Goal: Task Accomplishment & Management: Use online tool/utility

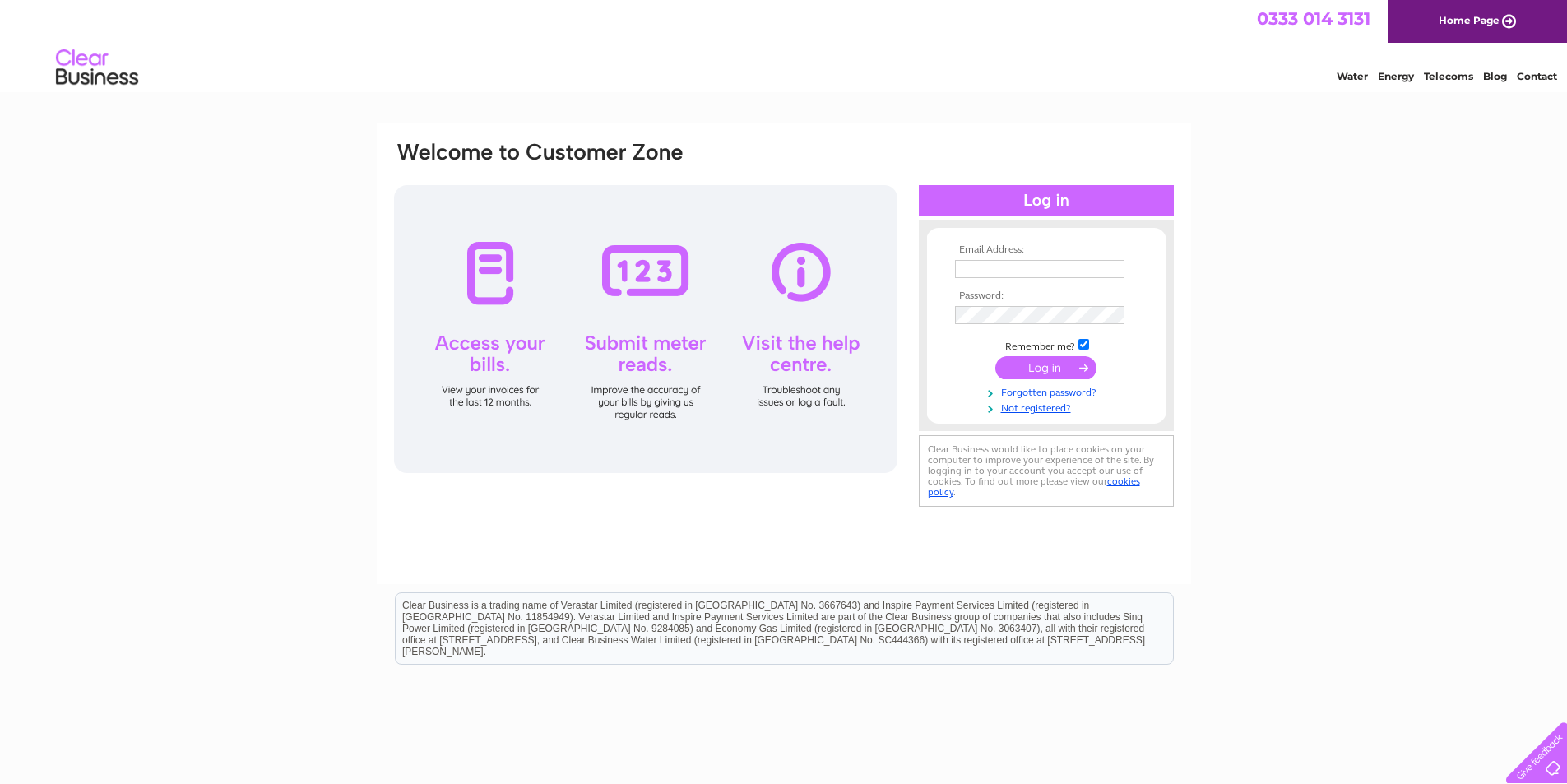
type input "accounts@breckan.scot"
click at [1053, 375] on input "submit" at bounding box center [1045, 367] width 101 height 23
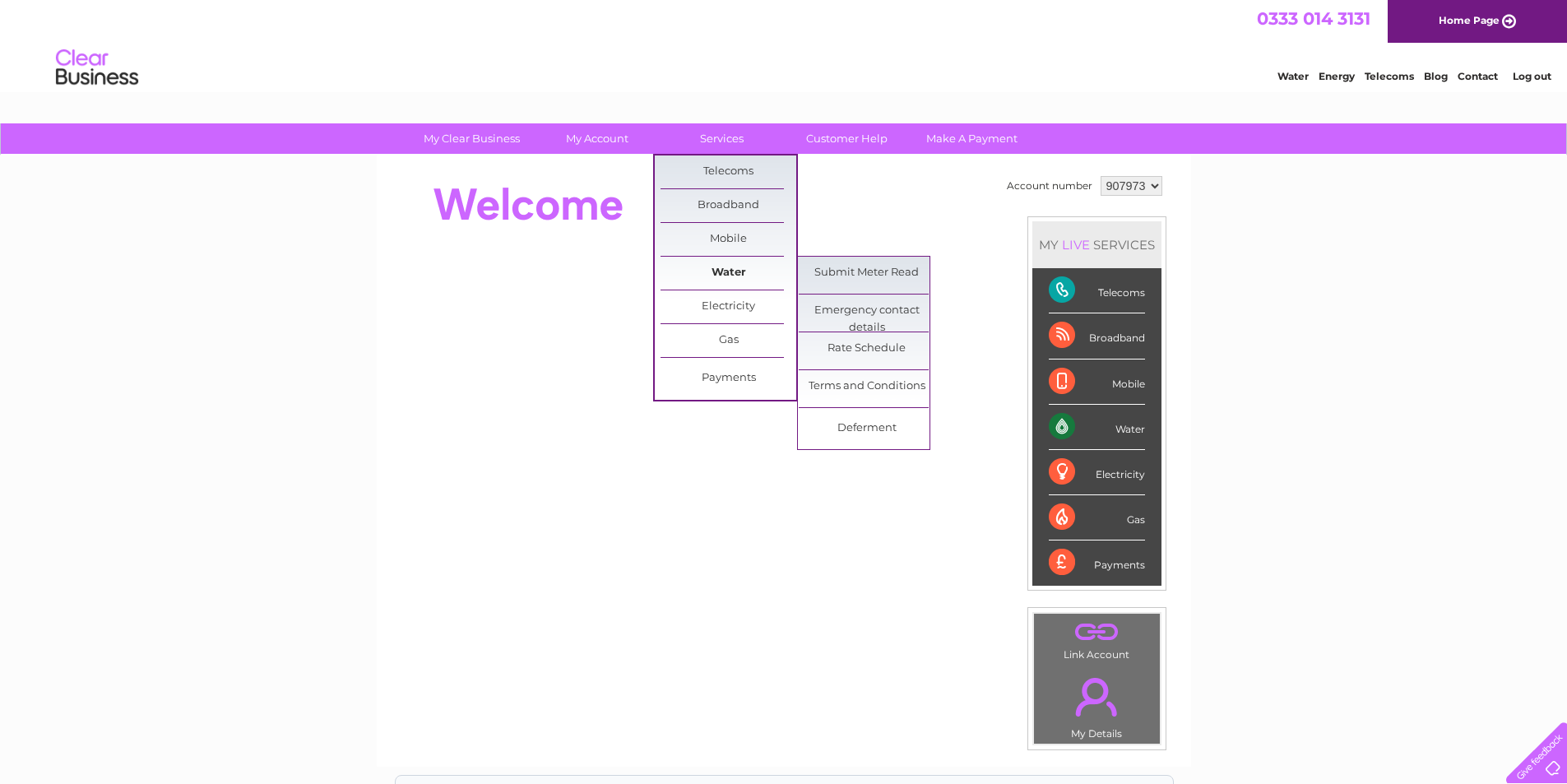
click at [736, 272] on link "Water" at bounding box center [729, 273] width 136 height 33
click at [886, 280] on link "Submit Meter Read" at bounding box center [867, 273] width 136 height 33
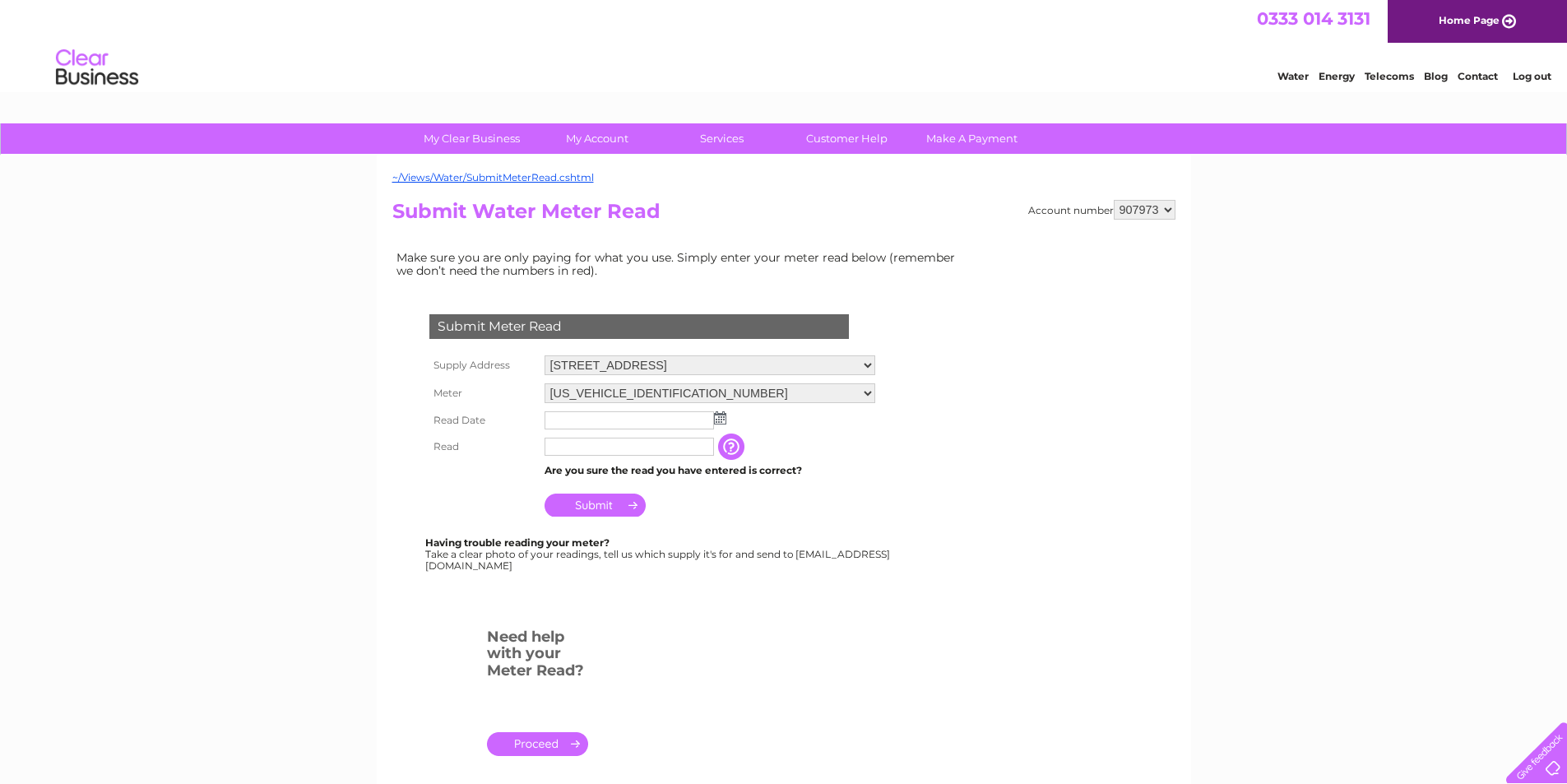
click at [721, 419] on img at bounding box center [720, 417] width 12 height 13
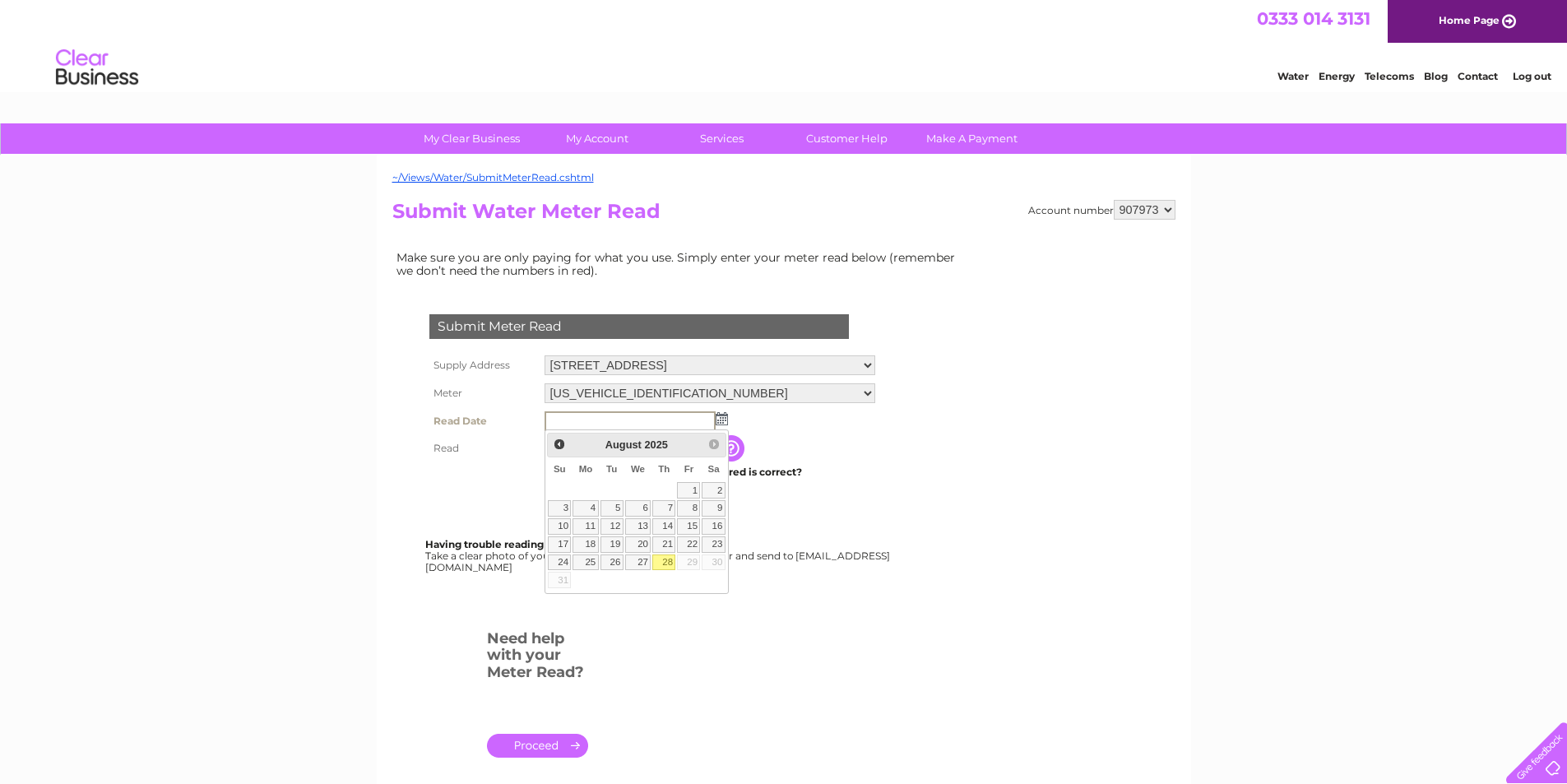
click at [663, 560] on link "28" at bounding box center [663, 562] width 23 height 16
type input "[DATE]"
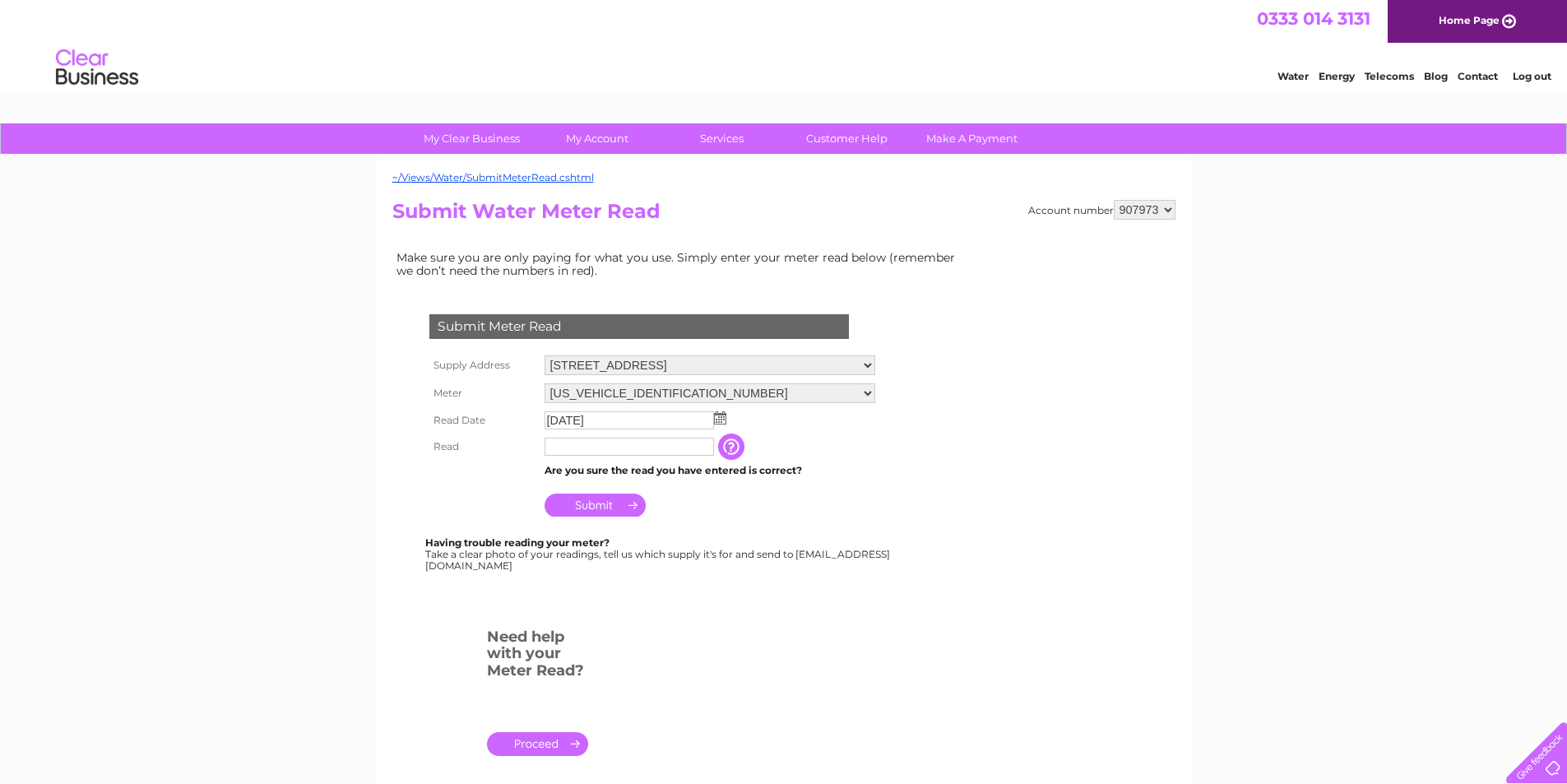
click at [676, 450] on input "text" at bounding box center [629, 447] width 169 height 18
type input "1354"
click at [586, 503] on input "Submit" at bounding box center [595, 505] width 101 height 23
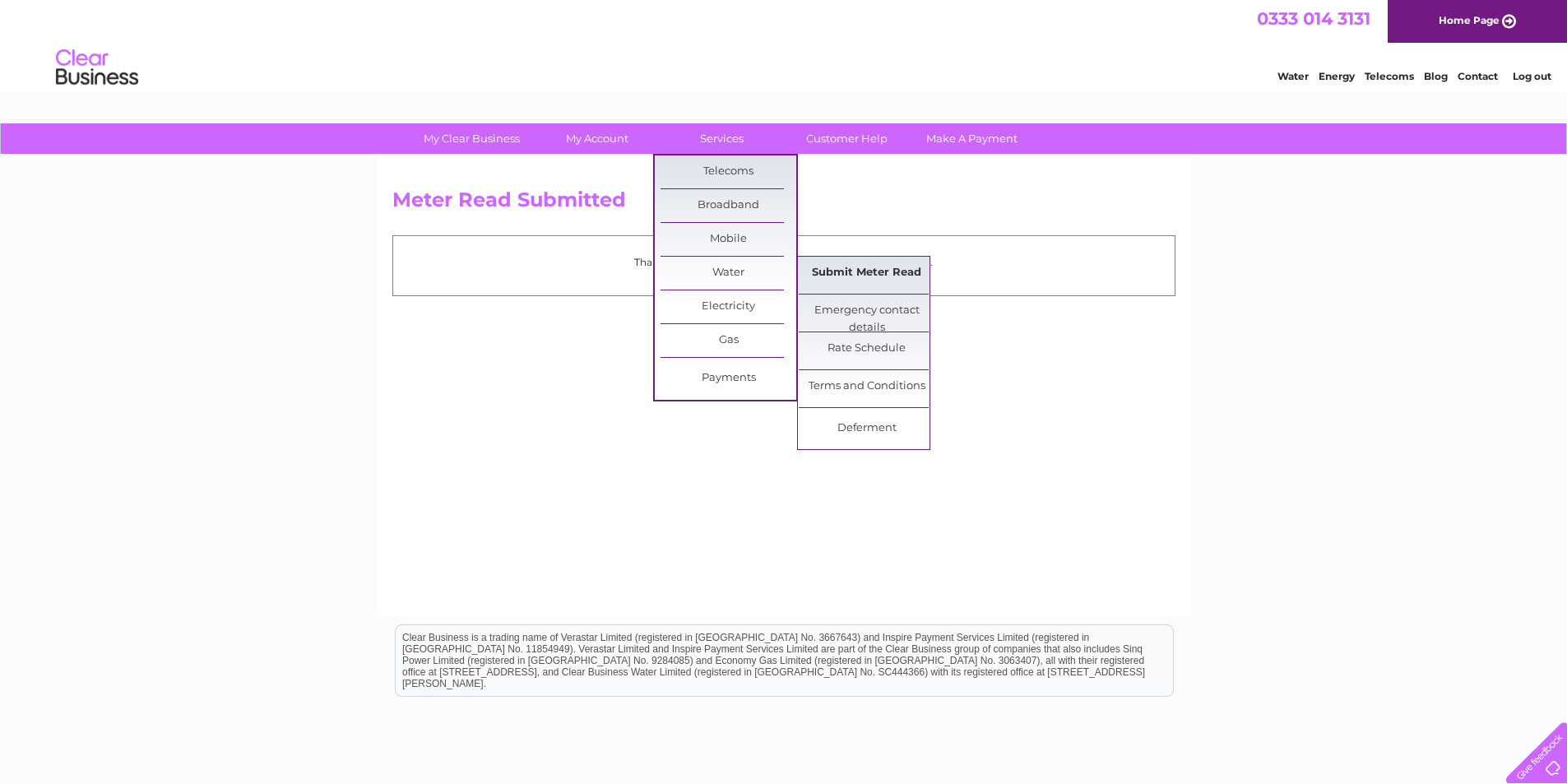
click at [851, 263] on link "Submit Meter Read" at bounding box center [867, 273] width 136 height 33
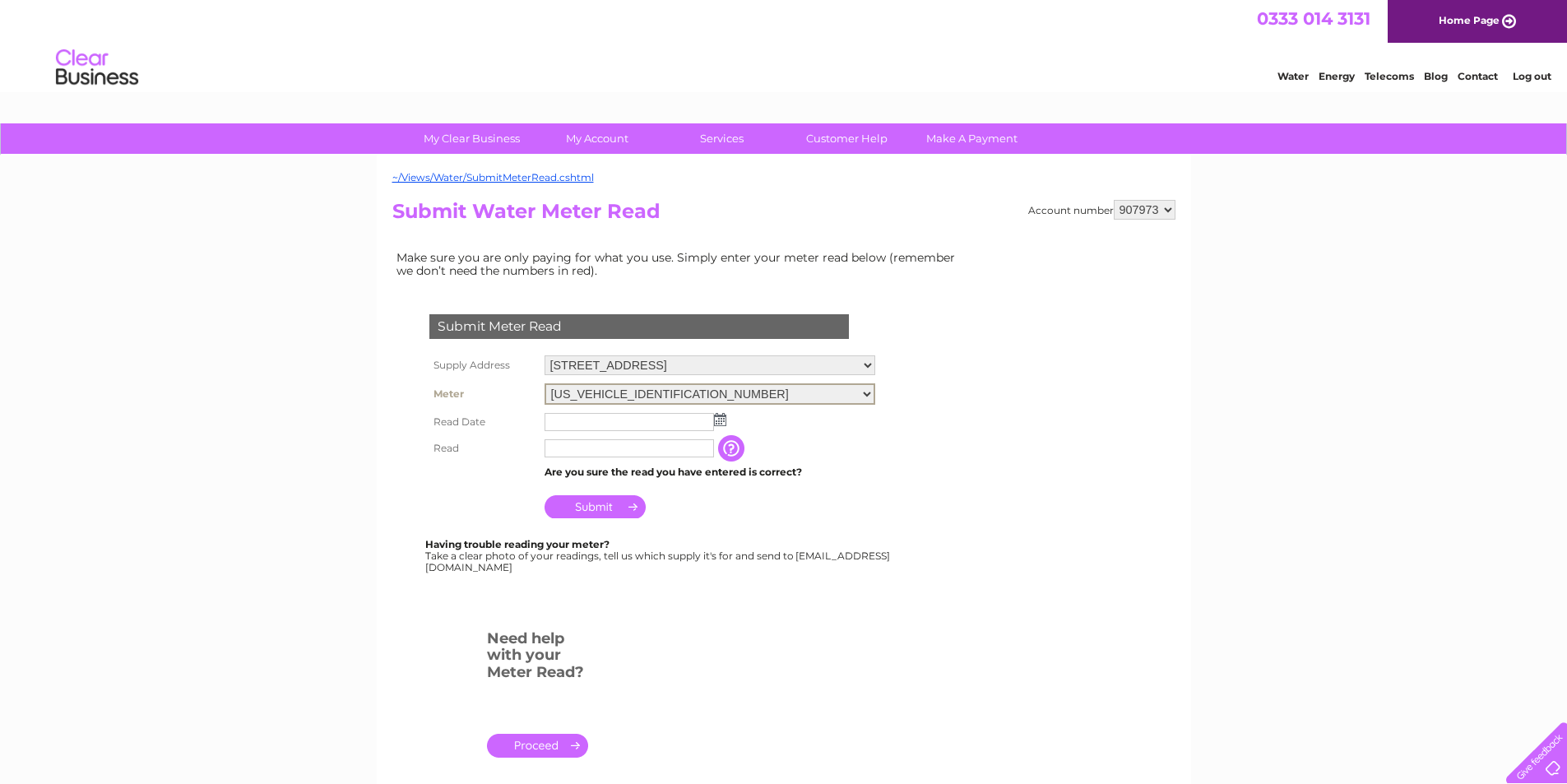
click at [866, 391] on select "06ELSTER07A095277" at bounding box center [710, 393] width 331 height 21
click at [866, 361] on select "7-15 Broad Street, Kirkwall, Isle Of Orkney, KW15 1DH 7-15 Broad Street, Kirkwa…" at bounding box center [710, 365] width 331 height 20
select select "414713"
click at [545, 355] on select "7-15 Broad Street, Kirkwall, Isle Of Orkney, KW15 1DH 7-15 Broad Street, Kirkwa…" at bounding box center [710, 365] width 331 height 21
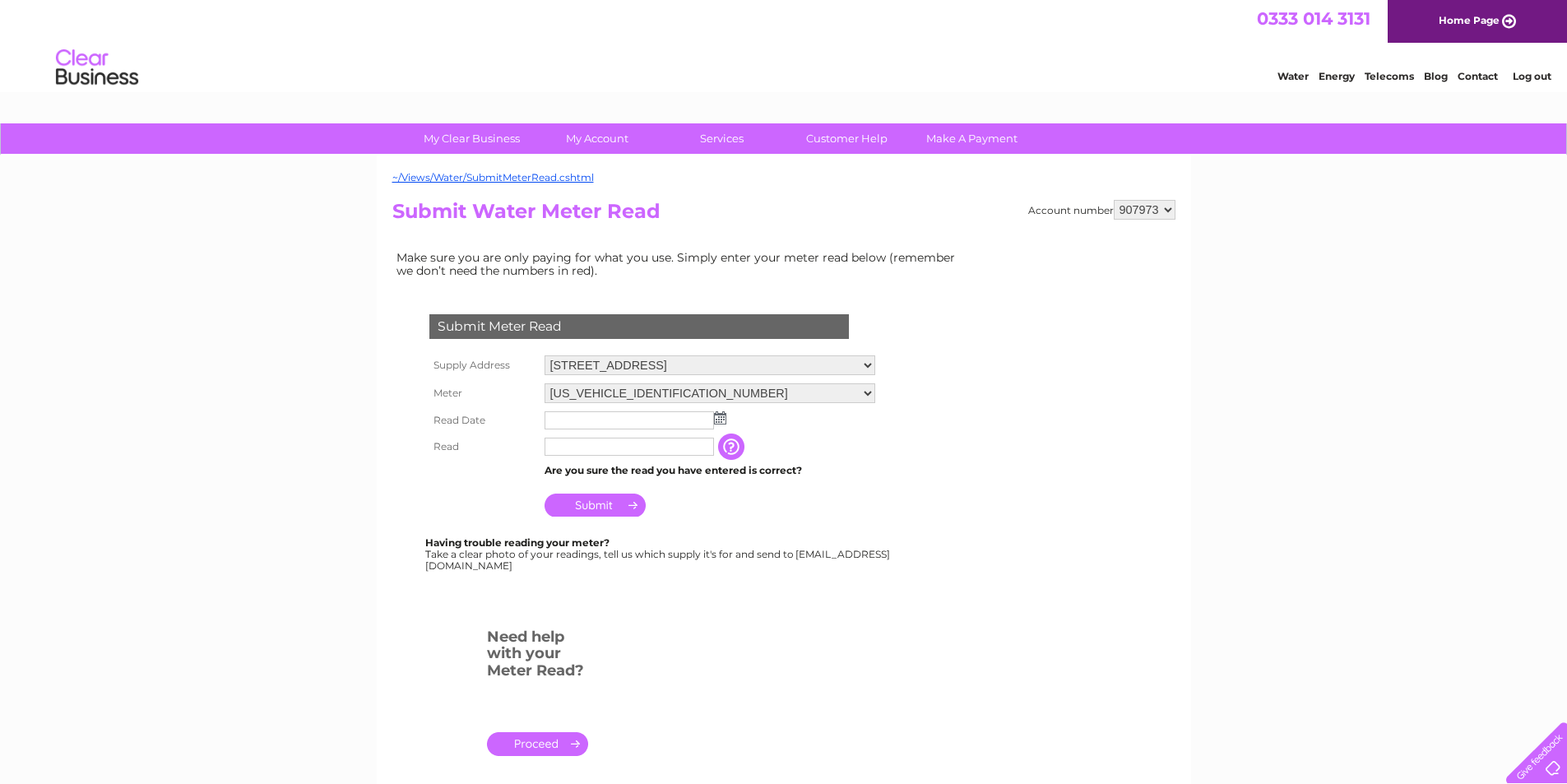
click at [719, 411] on img at bounding box center [720, 417] width 12 height 13
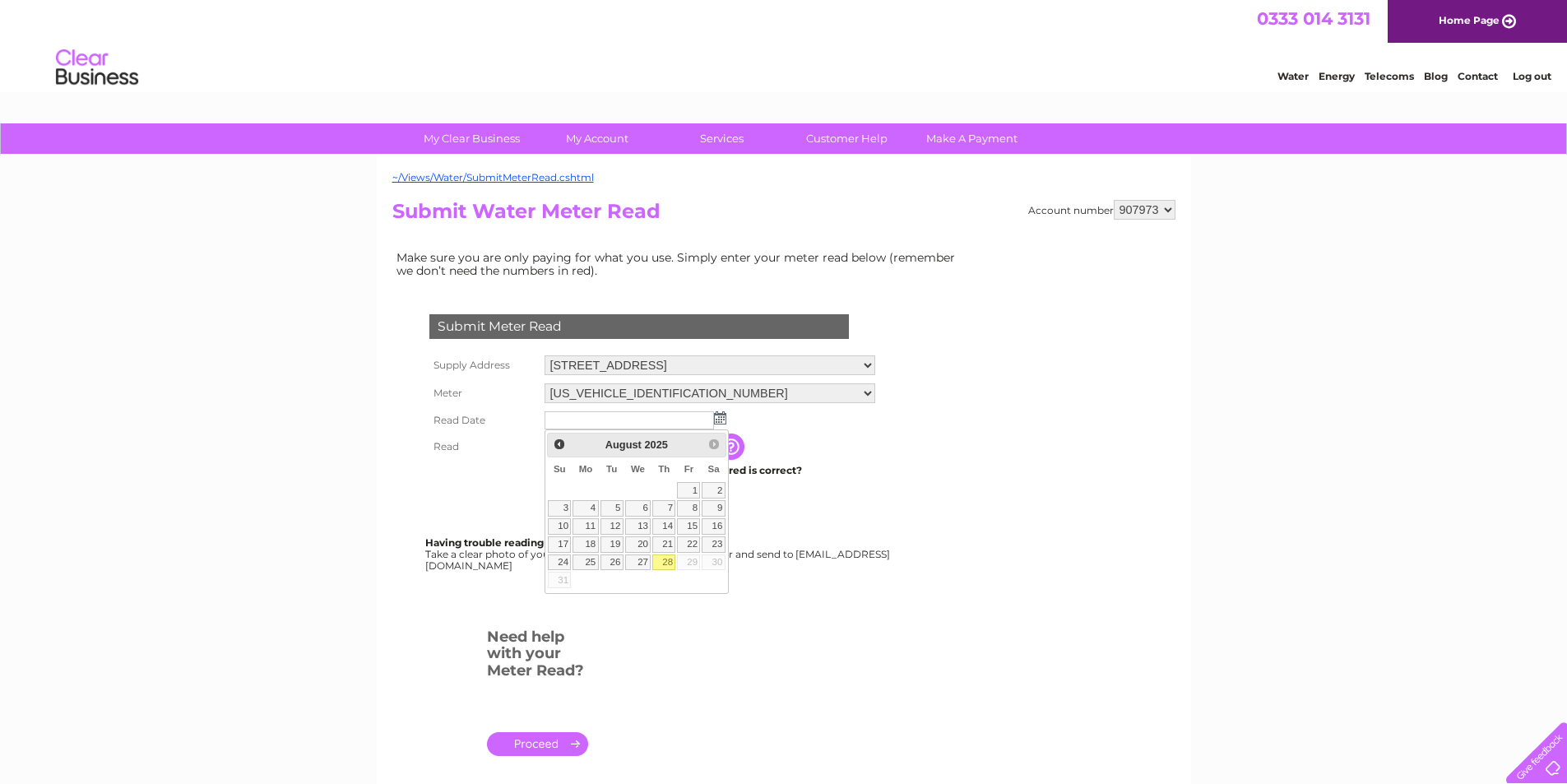
click at [662, 561] on link "28" at bounding box center [663, 562] width 23 height 16
type input "[DATE]"
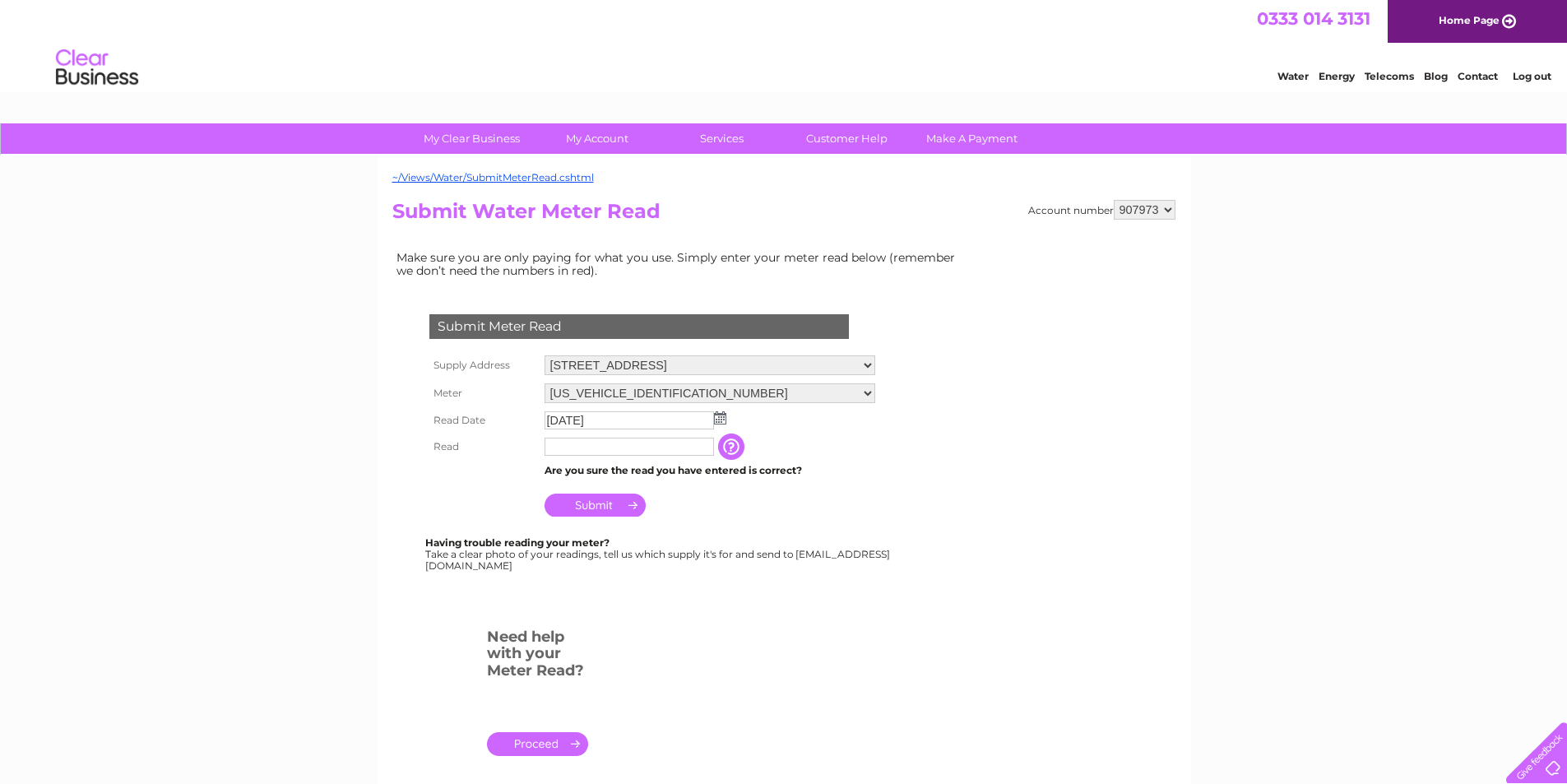
click at [607, 449] on input "text" at bounding box center [629, 447] width 169 height 18
type input "13"
click at [582, 504] on input "Submit" at bounding box center [595, 506] width 101 height 23
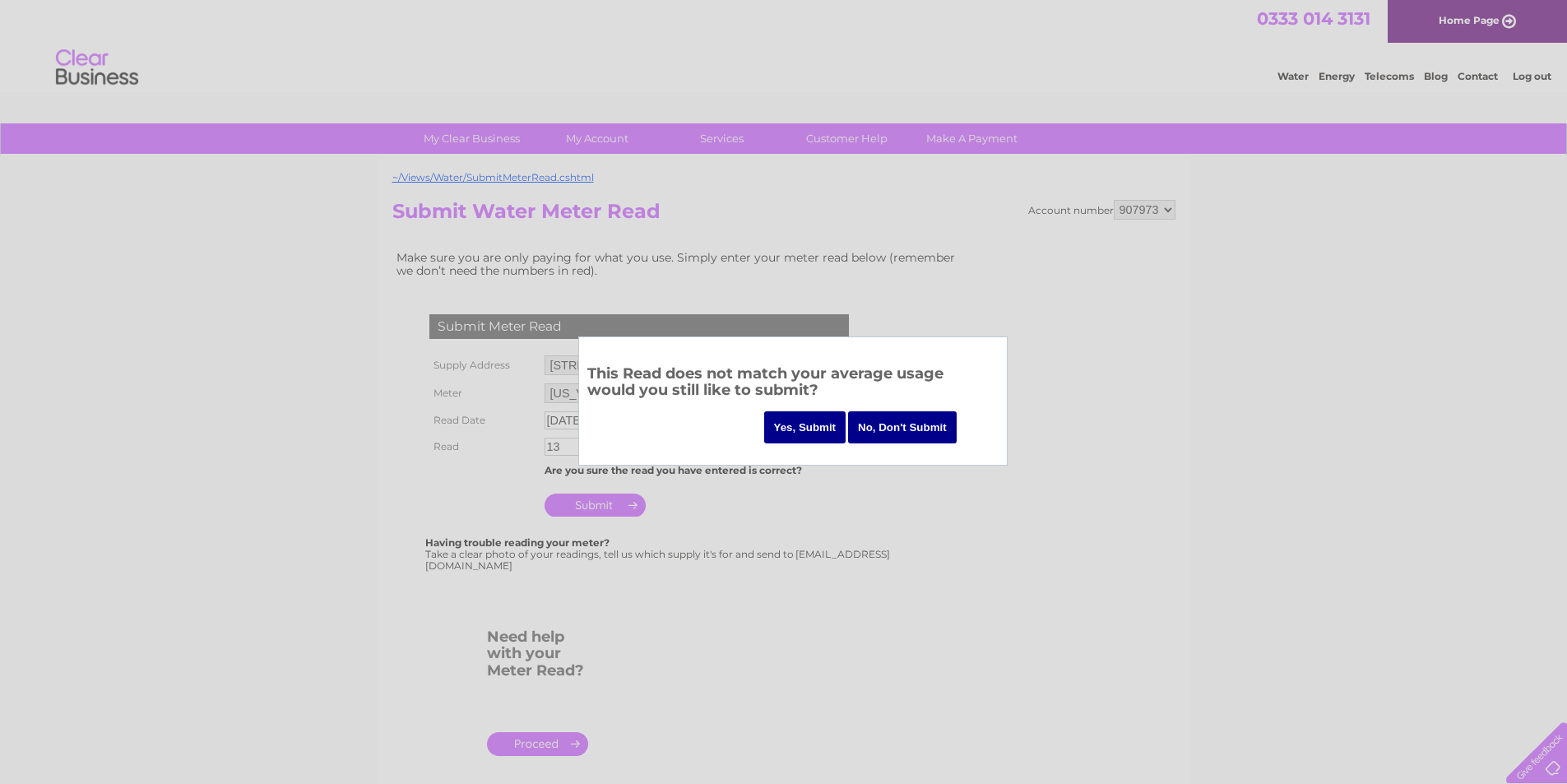
click at [806, 429] on input "Yes, Submit" at bounding box center [805, 427] width 82 height 32
